Goal: Browse casually: Explore the website without a specific task or goal

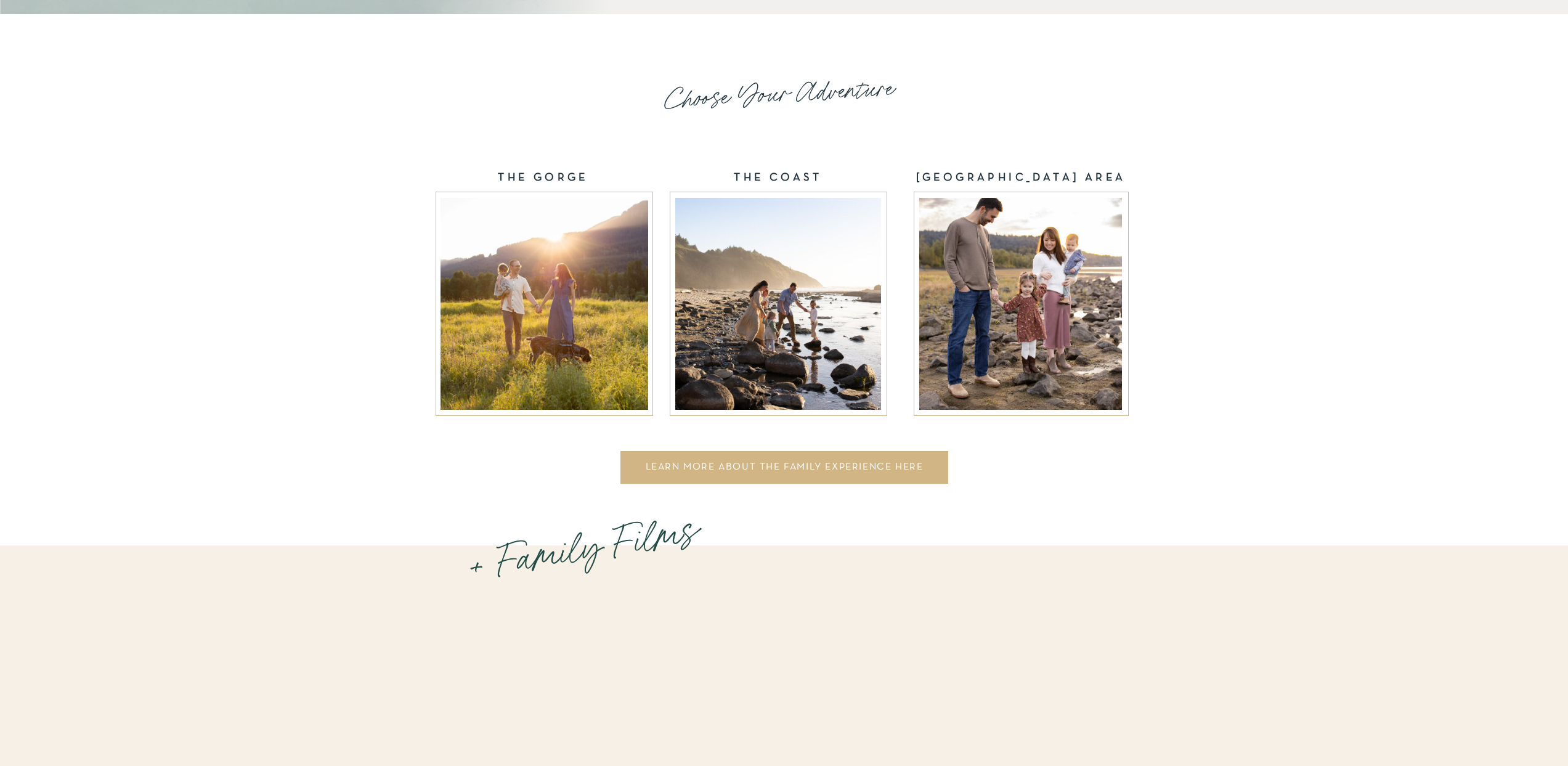
scroll to position [1831, 0]
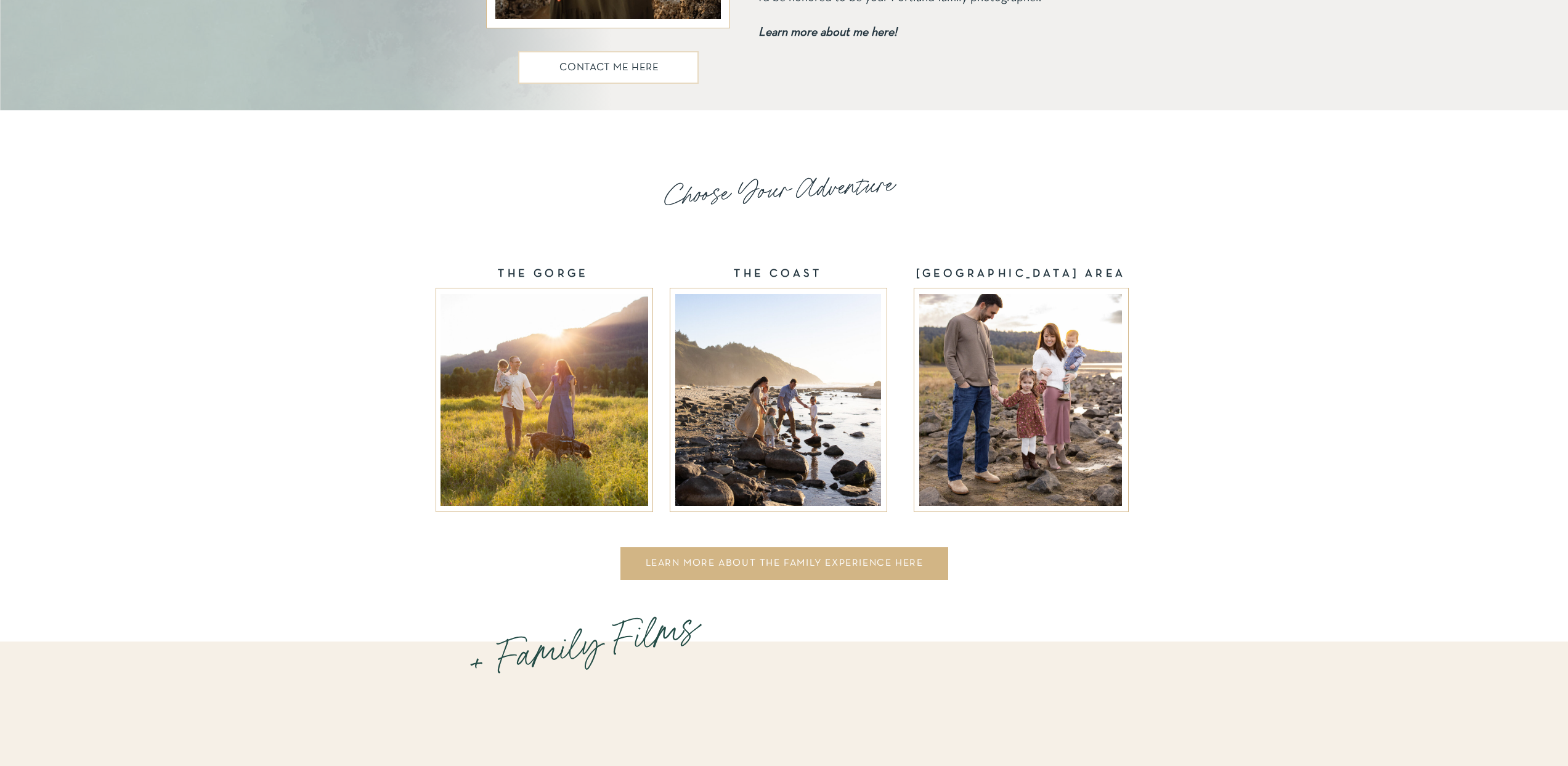
click at [539, 410] on div at bounding box center [544, 400] width 207 height 212
click at [550, 341] on div at bounding box center [544, 400] width 207 height 212
click at [717, 557] on div at bounding box center [784, 563] width 328 height 33
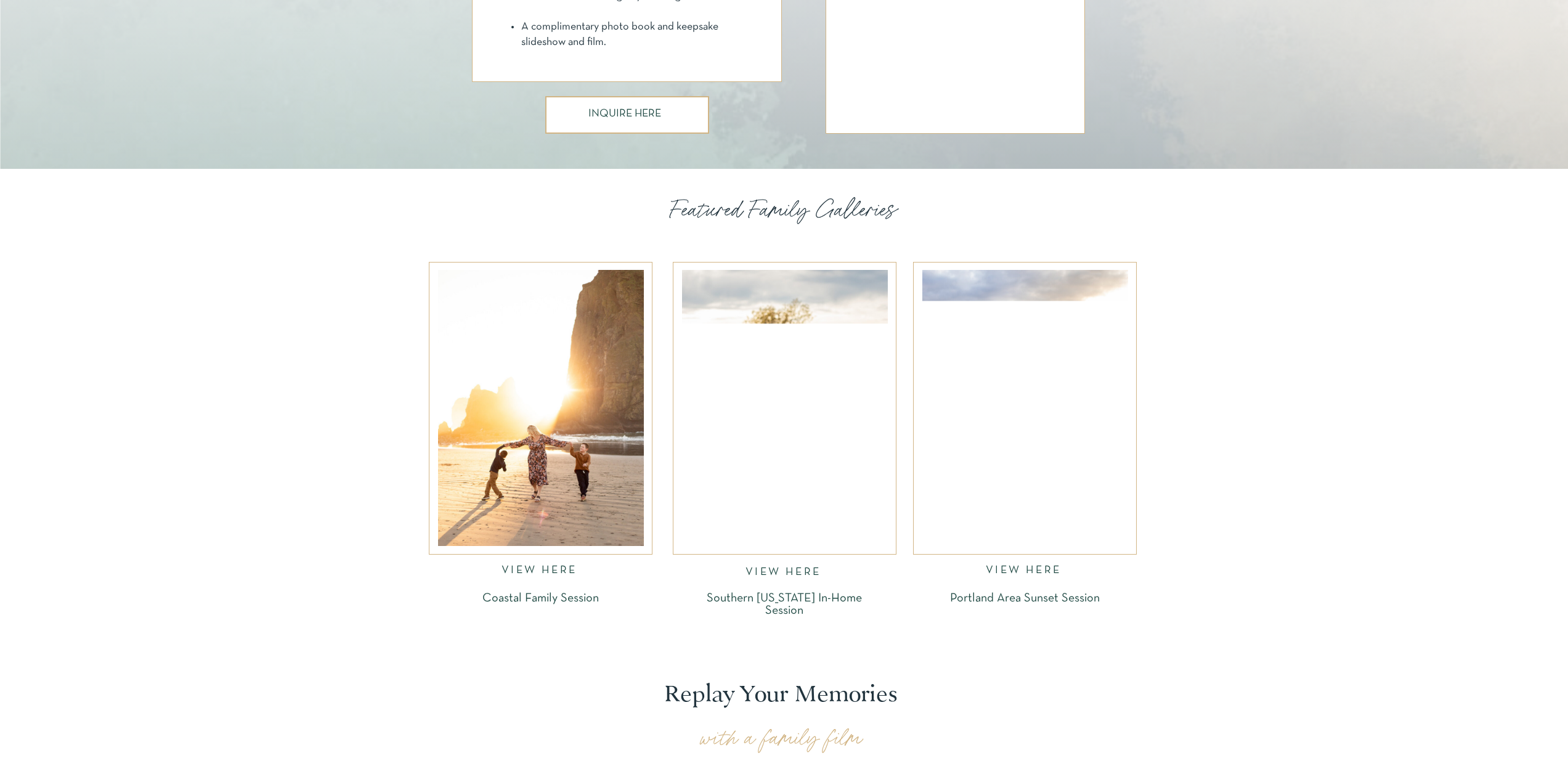
scroll to position [1215, 0]
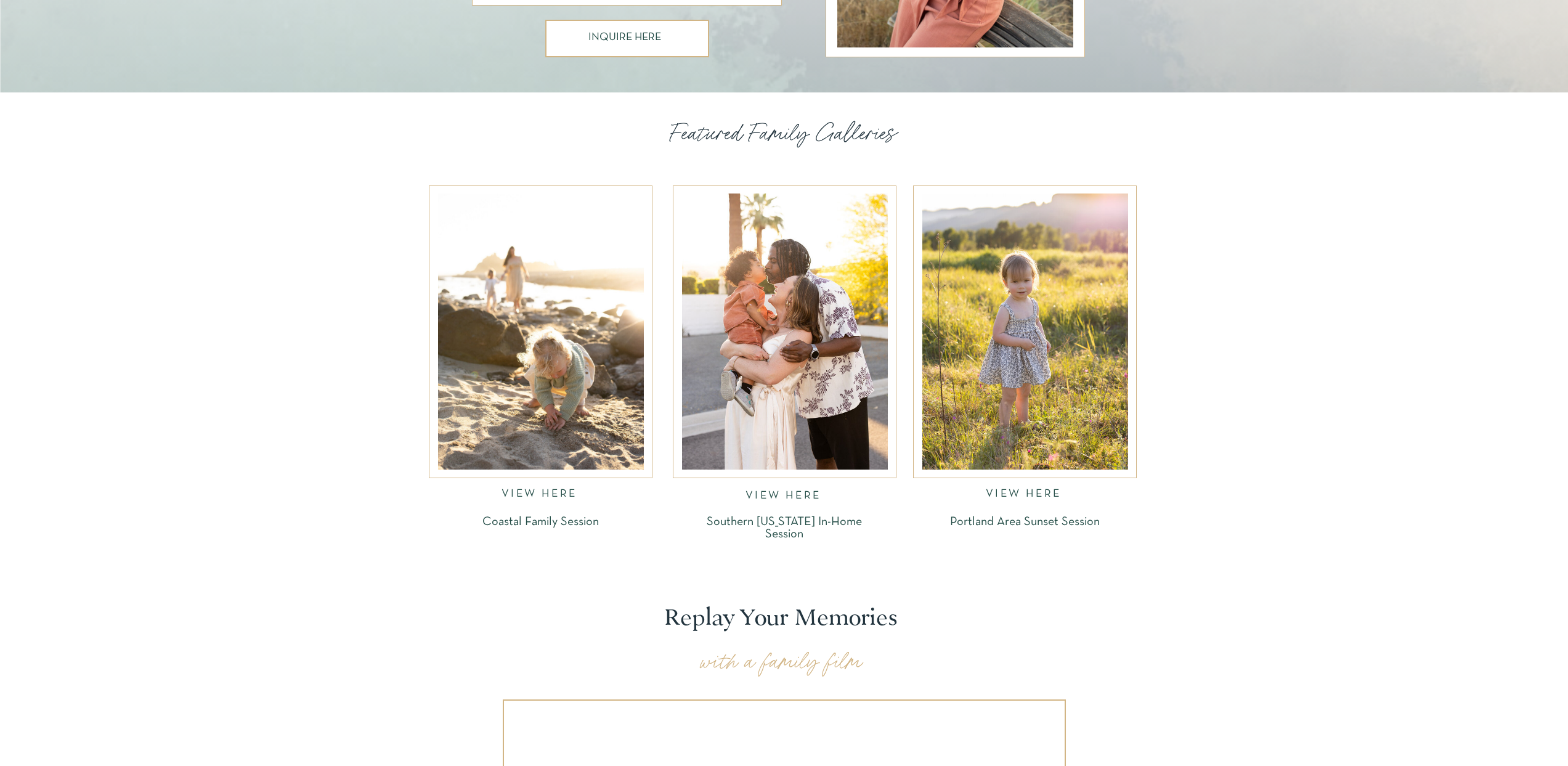
click at [1023, 489] on nav "VIEW HERE" at bounding box center [1025, 495] width 79 height 14
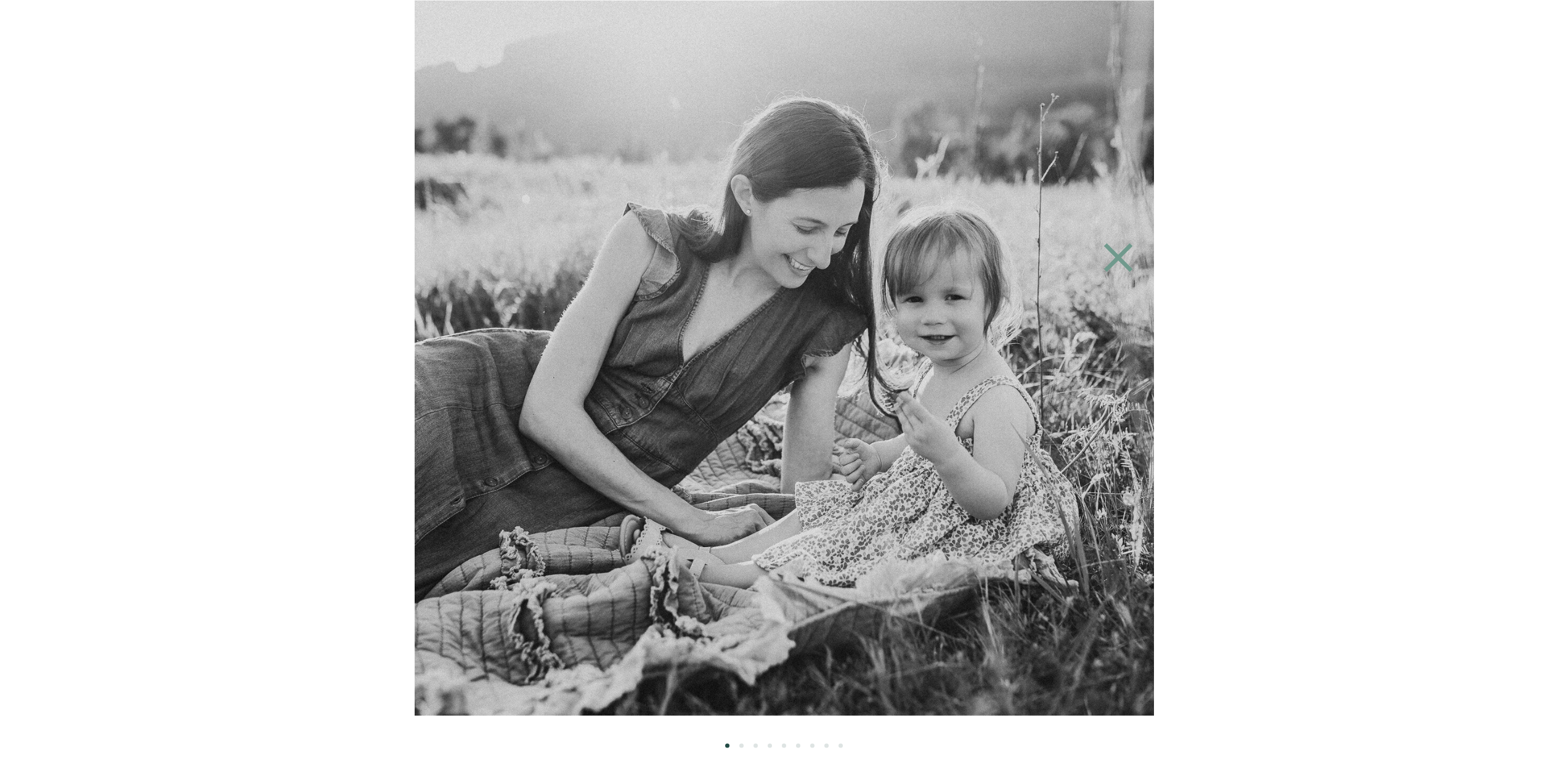
scroll to position [2076, 0]
click at [1111, 260] on icon at bounding box center [1118, 257] width 56 height 49
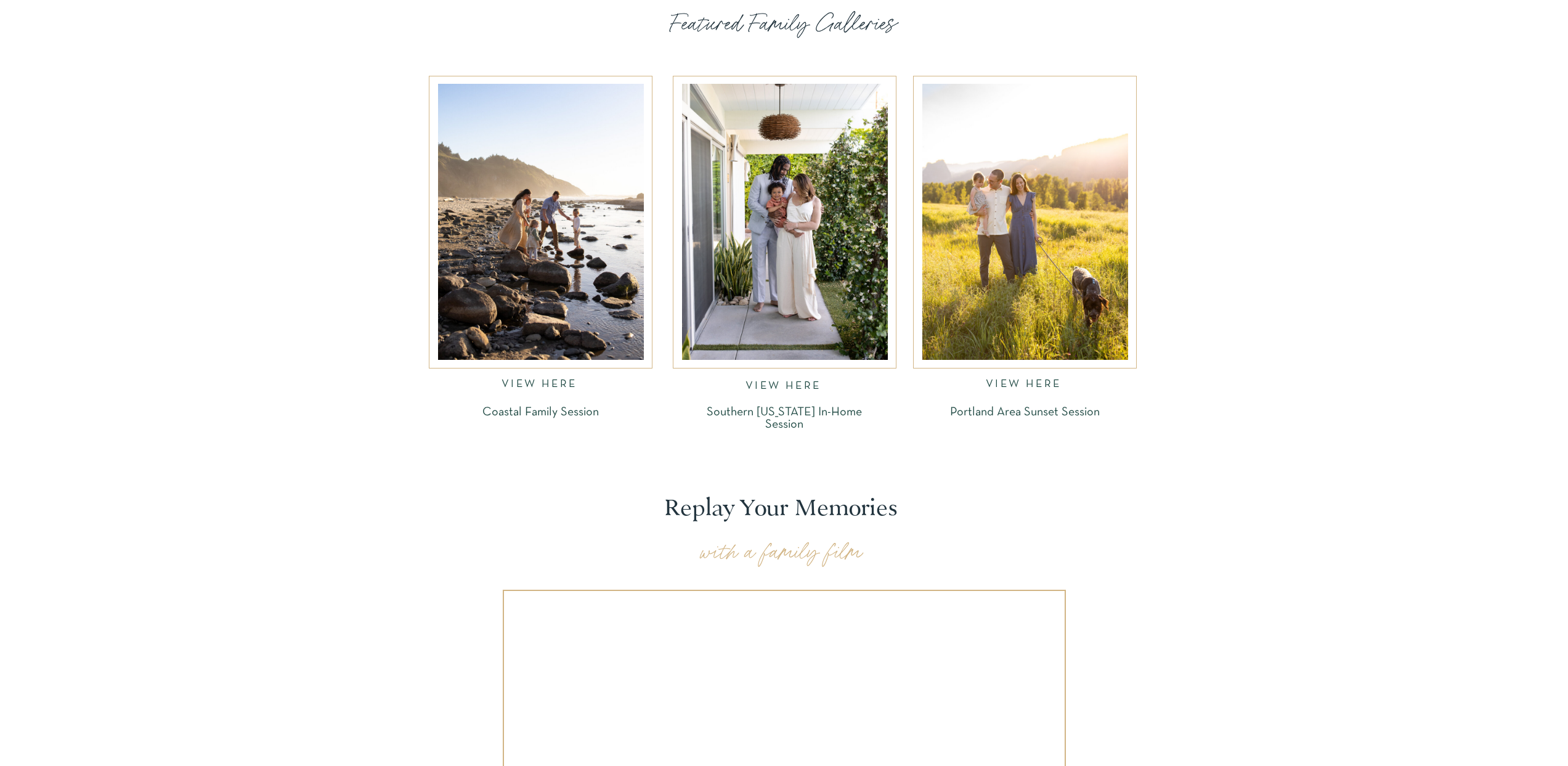
scroll to position [1308, 0]
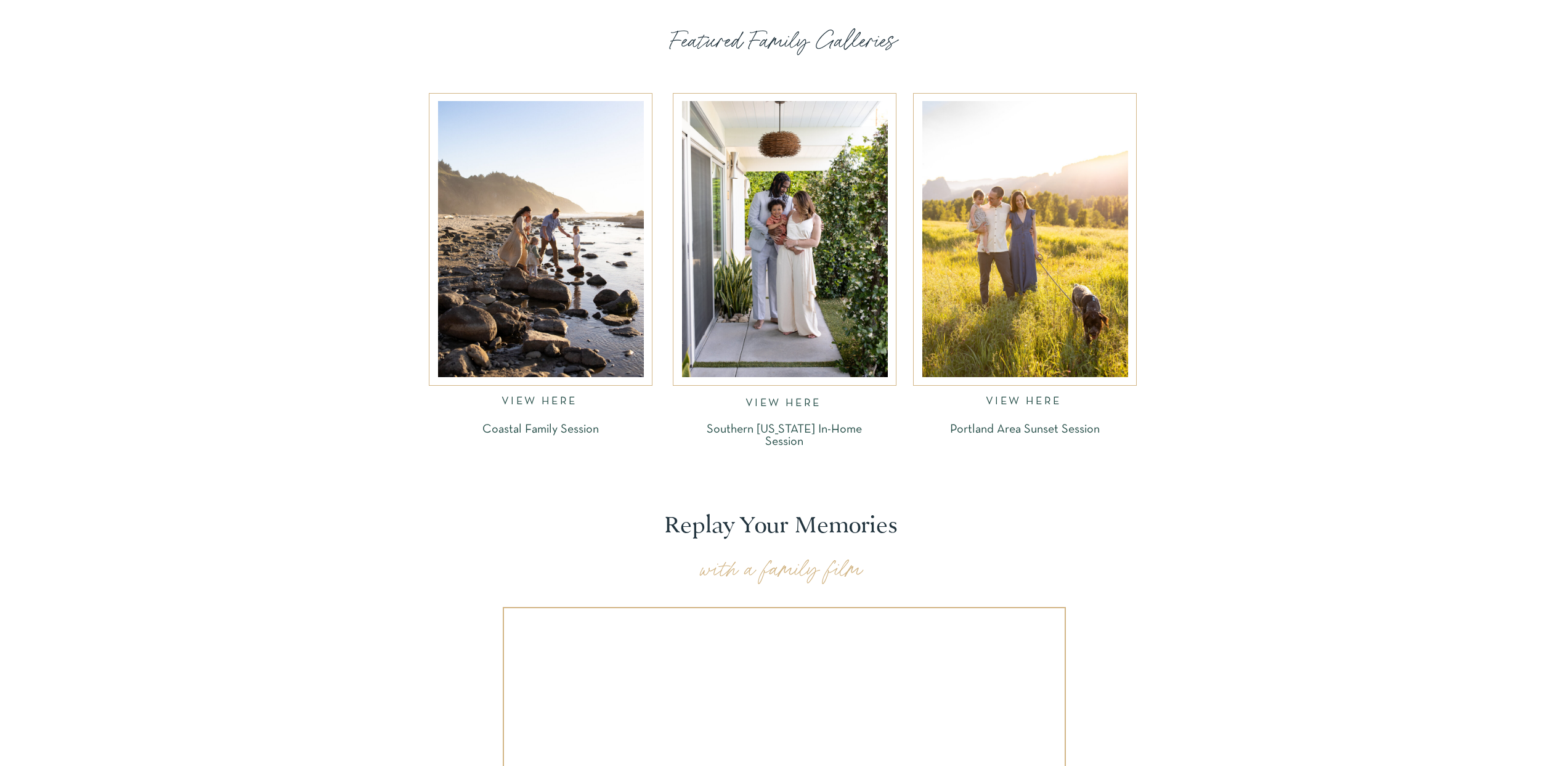
click at [1050, 319] on div at bounding box center [1026, 239] width 206 height 276
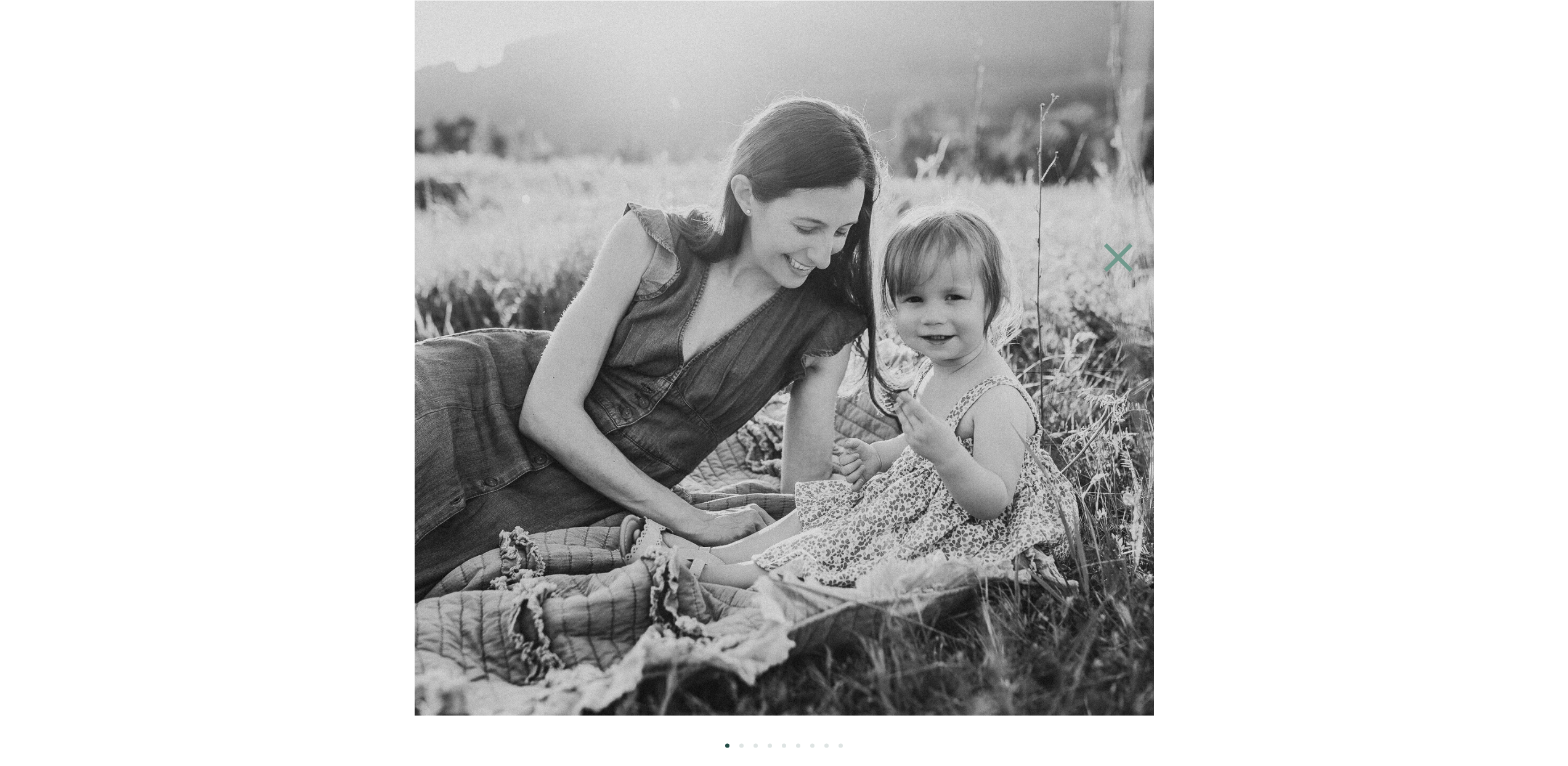
scroll to position [3014, 0]
click at [741, 745] on ol at bounding box center [784, 731] width 739 height 32
click at [910, 586] on img at bounding box center [784, 358] width 1073 height 715
click at [741, 745] on li "Page dot 2" at bounding box center [741, 745] width 4 height 4
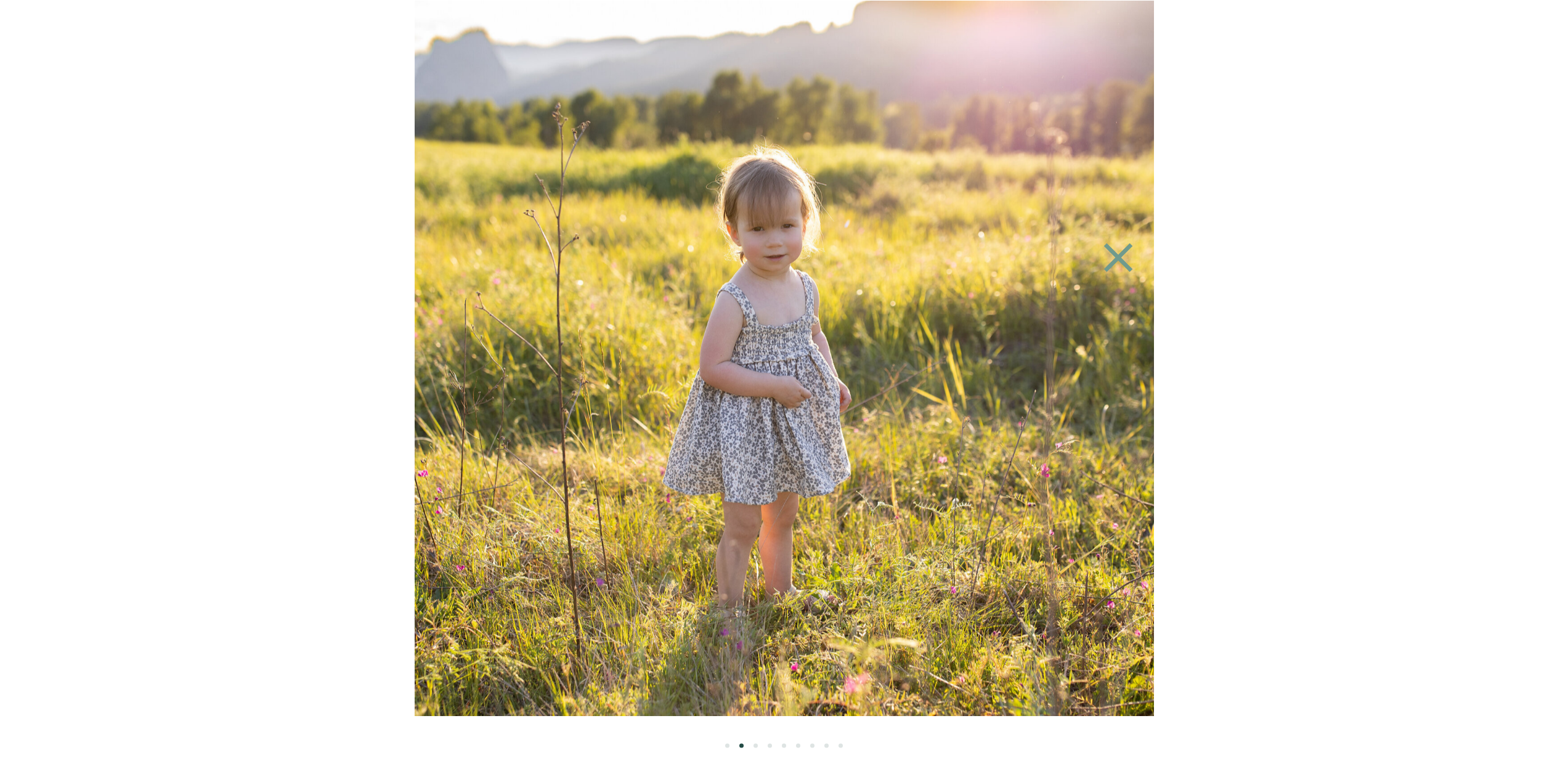
click at [751, 745] on ol at bounding box center [784, 731] width 739 height 32
click at [754, 744] on li "Page dot 3" at bounding box center [756, 745] width 4 height 4
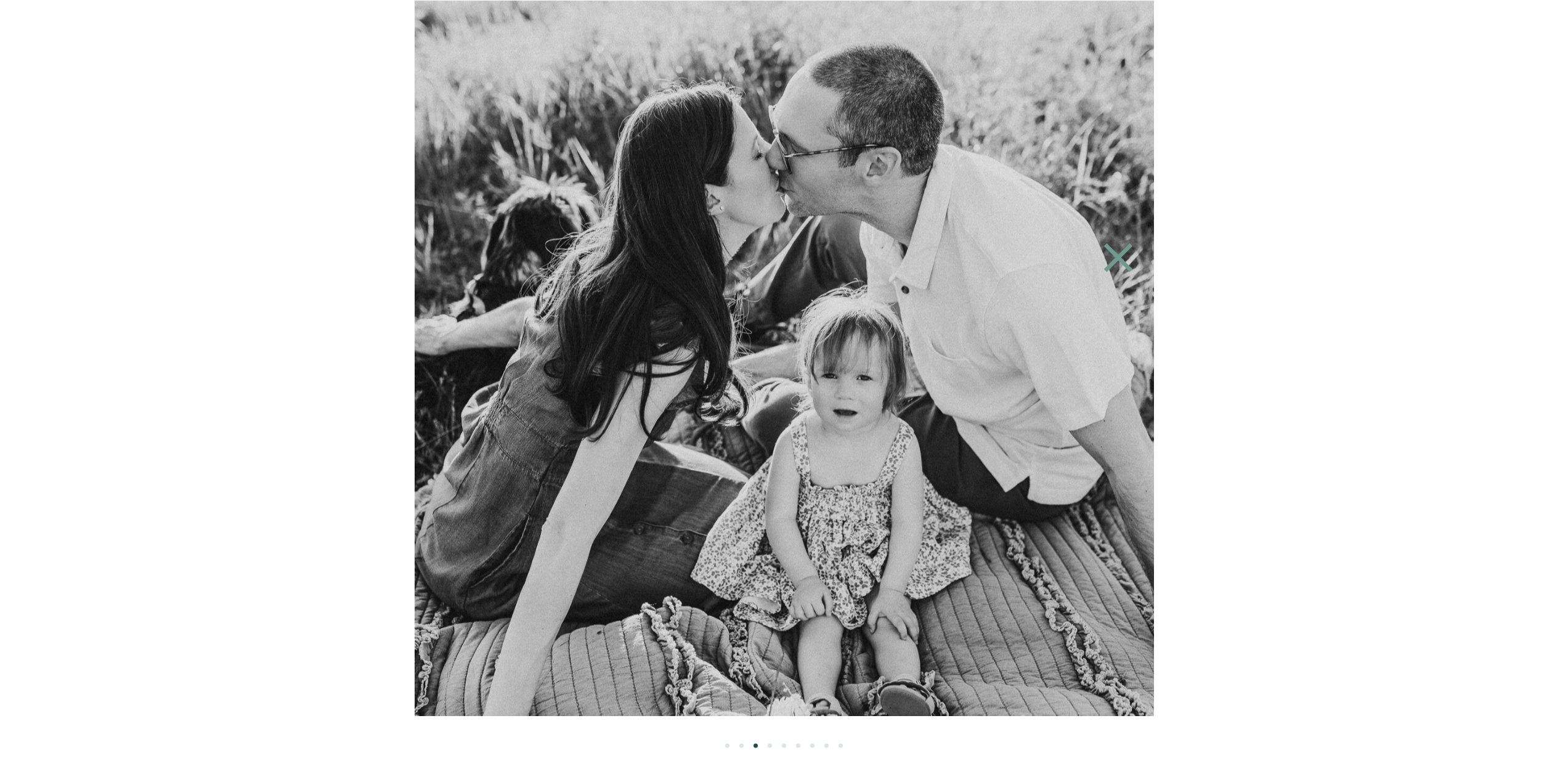
click at [769, 744] on li "Page dot 4" at bounding box center [770, 745] width 4 height 4
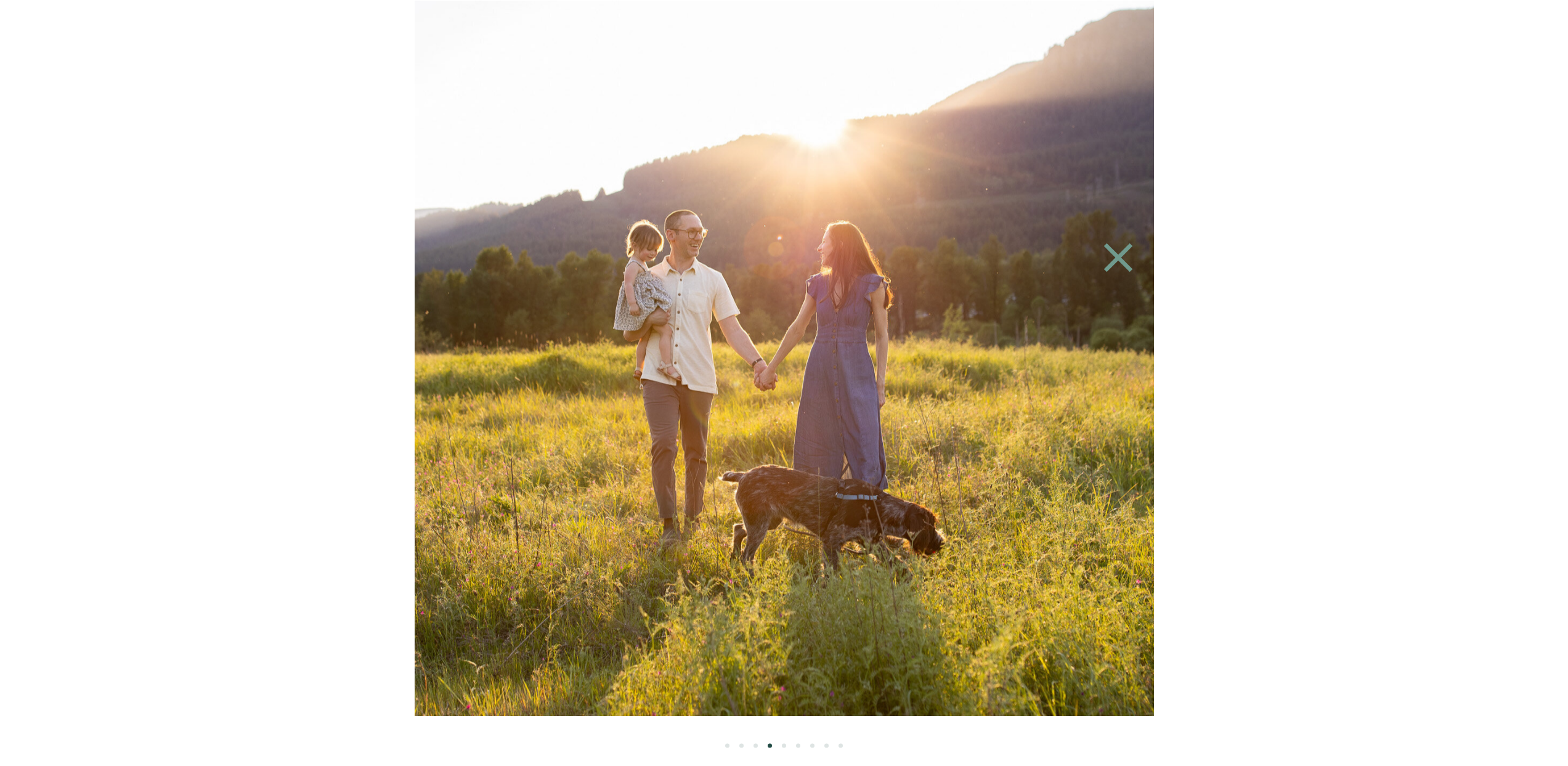
click at [779, 744] on ol at bounding box center [784, 731] width 739 height 32
click at [794, 746] on ol at bounding box center [784, 731] width 739 height 32
click at [810, 746] on li "Page dot 7" at bounding box center [812, 745] width 4 height 4
